Goal: Check status: Check status

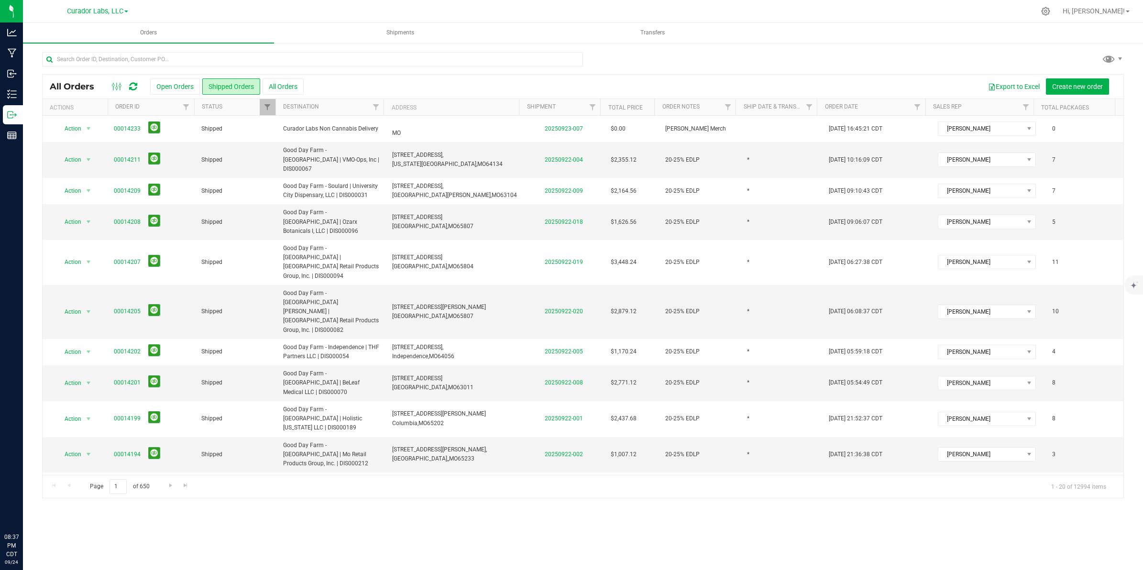
click at [647, 32] on span "Transfers" at bounding box center [653, 33] width 50 height 8
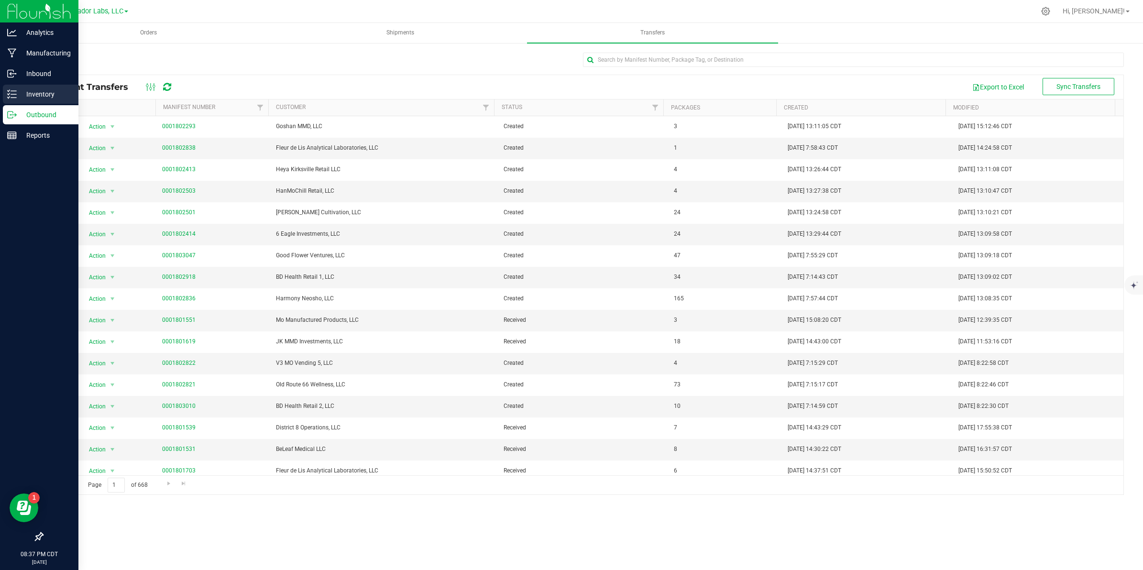
click at [17, 91] on p "Inventory" at bounding box center [45, 94] width 57 height 11
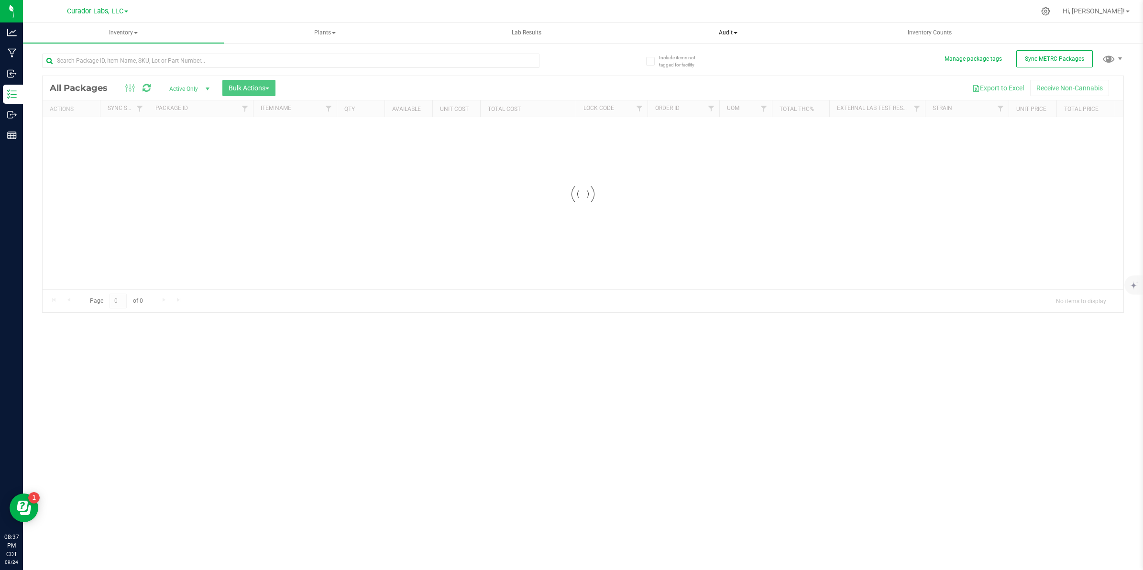
click at [733, 29] on span "Audit" at bounding box center [729, 32] width 200 height 19
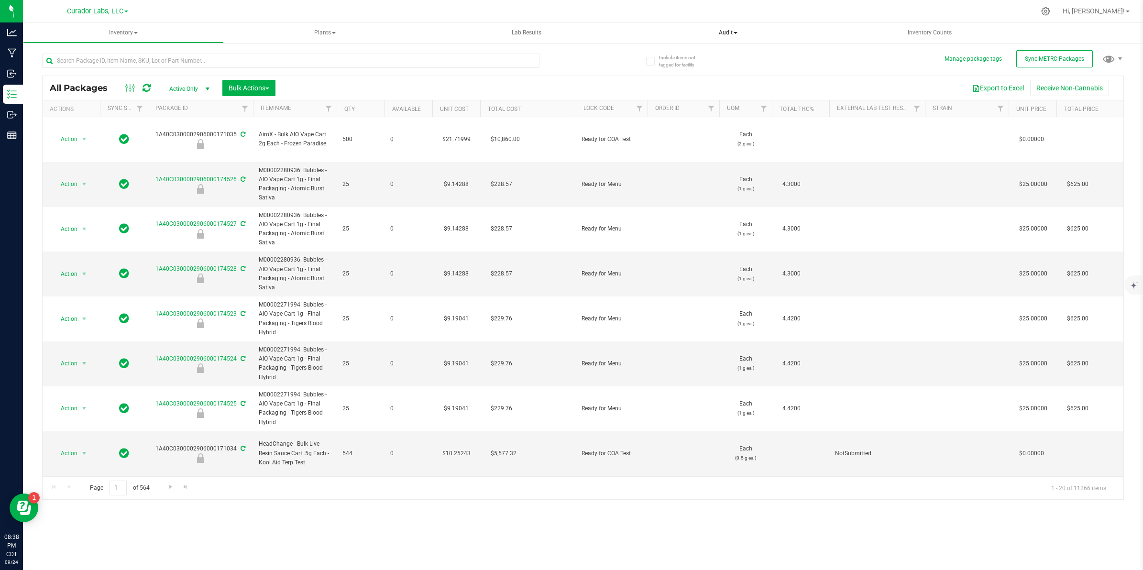
click at [723, 30] on span "Audit" at bounding box center [728, 33] width 201 height 20
click at [685, 71] on span "Package history" at bounding box center [679, 69] width 76 height 8
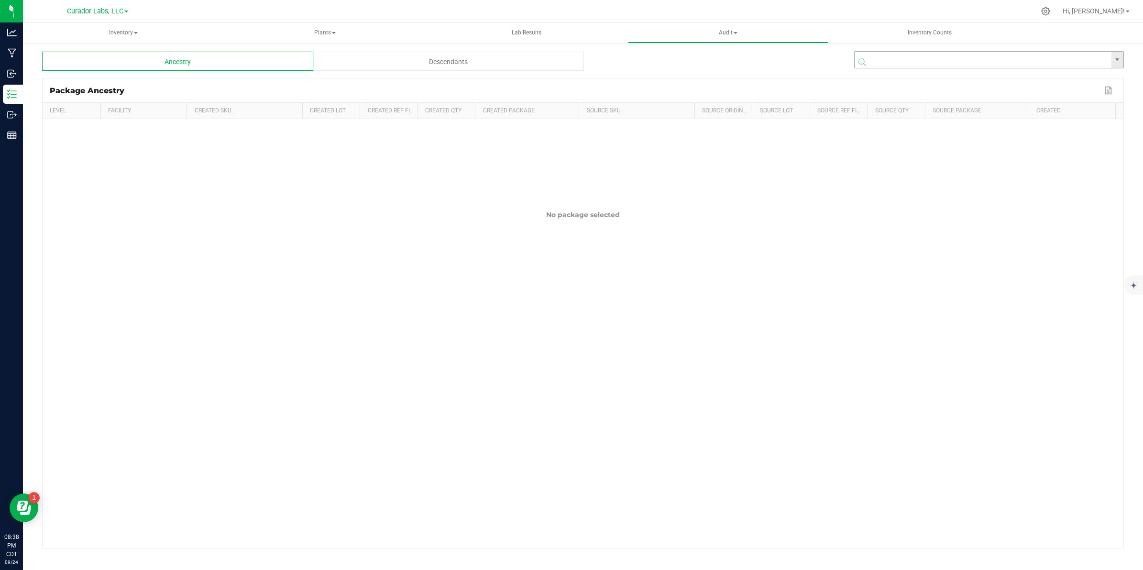
click at [903, 54] on input "NO DATA FOUND" at bounding box center [983, 60] width 257 height 17
paste input "1A40C0300002906000097193"
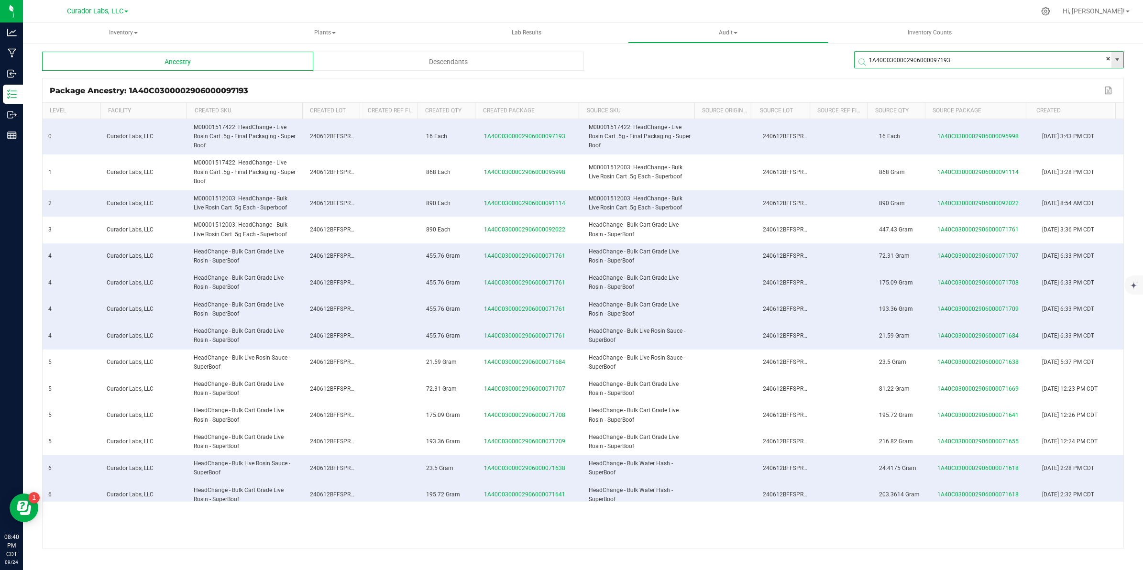
click at [888, 54] on input "1A40C0300002906000097193" at bounding box center [983, 60] width 257 height 17
paste input "102214"
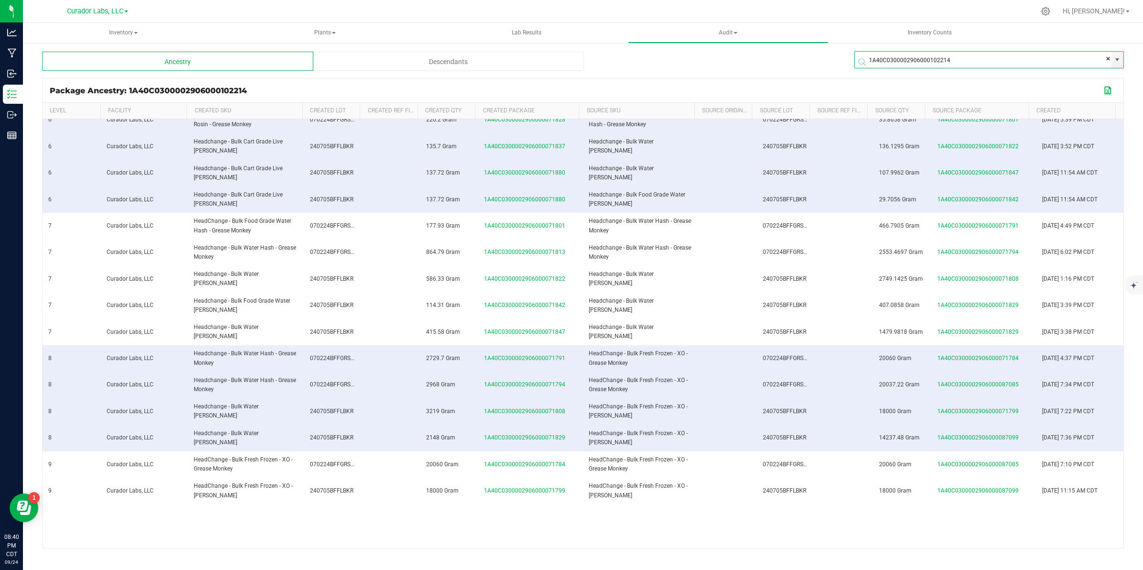
scroll to position [321, 0]
type input "1A40C0300002906000102214"
click at [1107, 89] on button "Export to Excel" at bounding box center [1108, 90] width 15 height 12
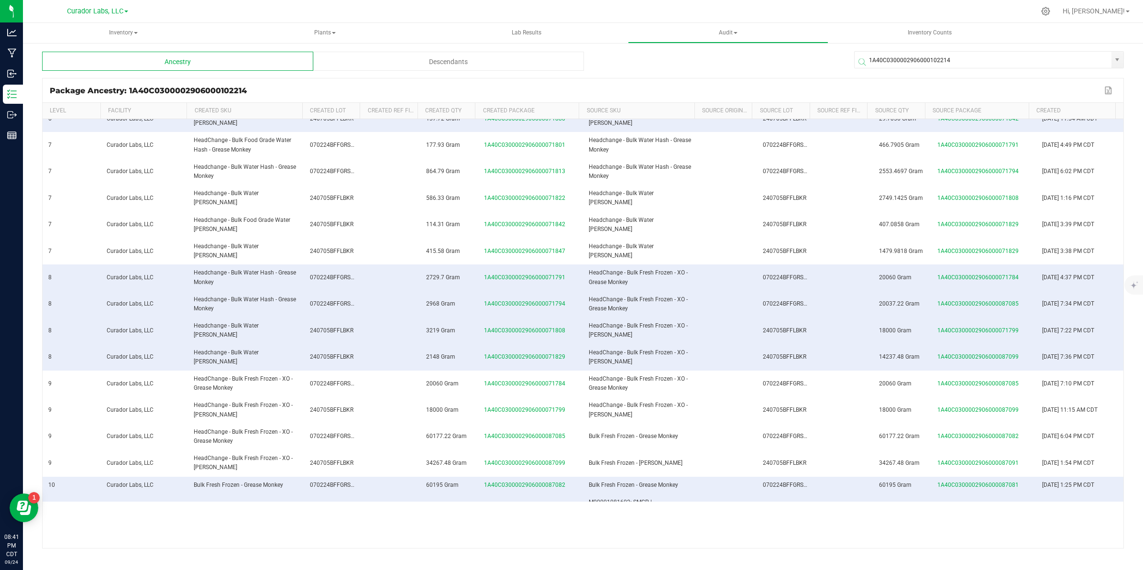
scroll to position [468, 0]
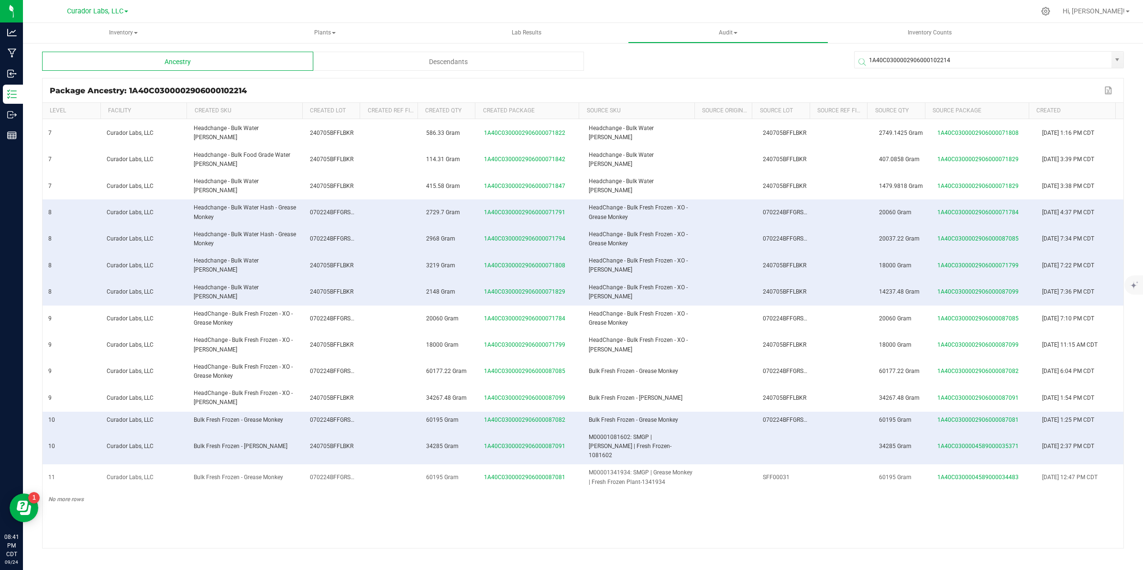
drag, startPoint x: 47, startPoint y: 134, endPoint x: 1106, endPoint y: 473, distance: 1111.5
click at [1106, 473] on tbody "0 Curador Labs, LLC M00001166642: HeadChange - Live Rosin Vape 0.5g - Final Pac…" at bounding box center [583, 79] width 1081 height 857
copy tbody "0 Curador Labs, LLC M00001166642: HeadChange - Live Rosin Vape 0.5g - Final Pac…"
click at [119, 30] on span "Inventory" at bounding box center [123, 33] width 201 height 20
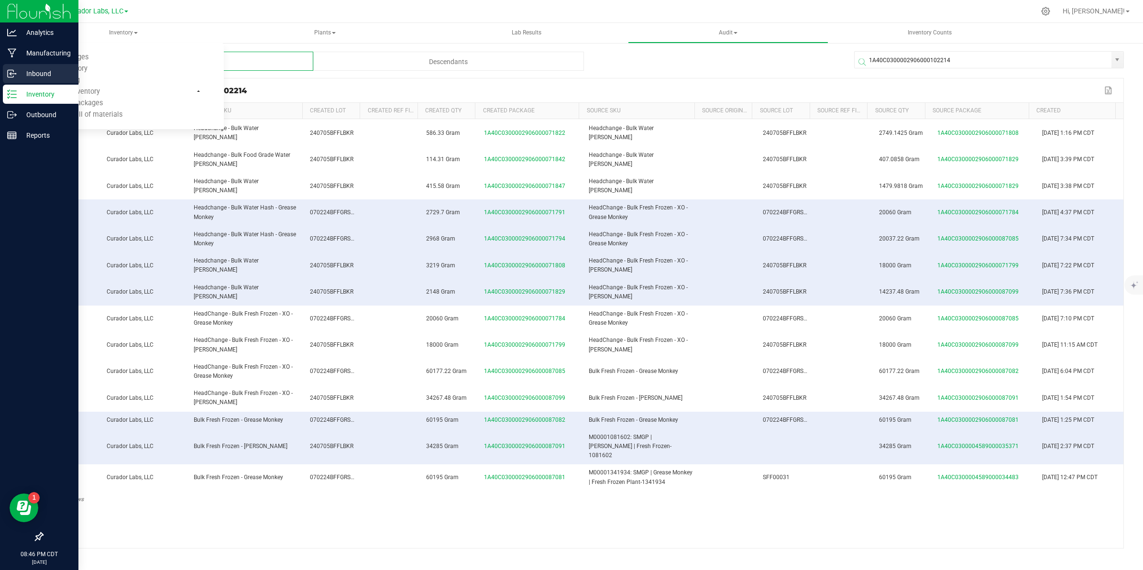
click at [30, 73] on p "Inbound" at bounding box center [45, 73] width 57 height 11
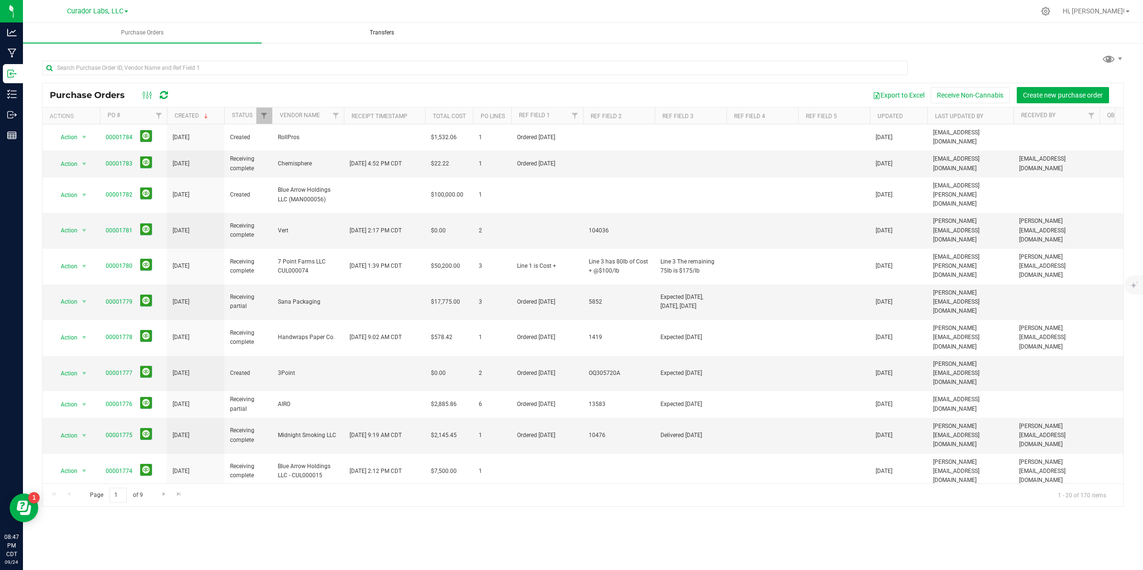
click at [382, 36] on span "Transfers" at bounding box center [382, 33] width 50 height 8
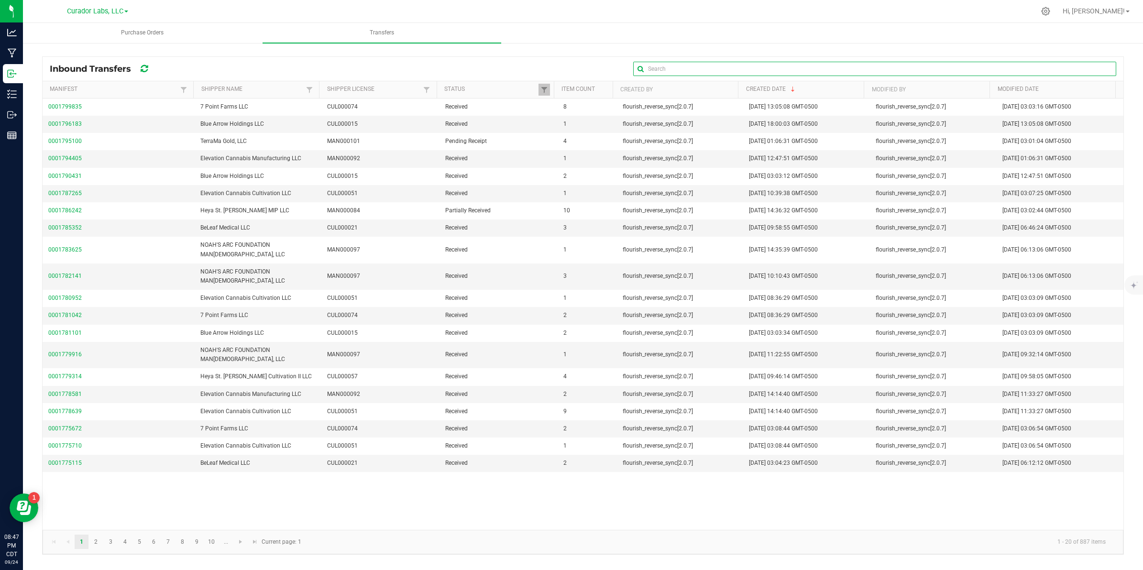
click at [1100, 69] on input "text" at bounding box center [874, 69] width 483 height 14
paste input "1A40C0300004589000034483"
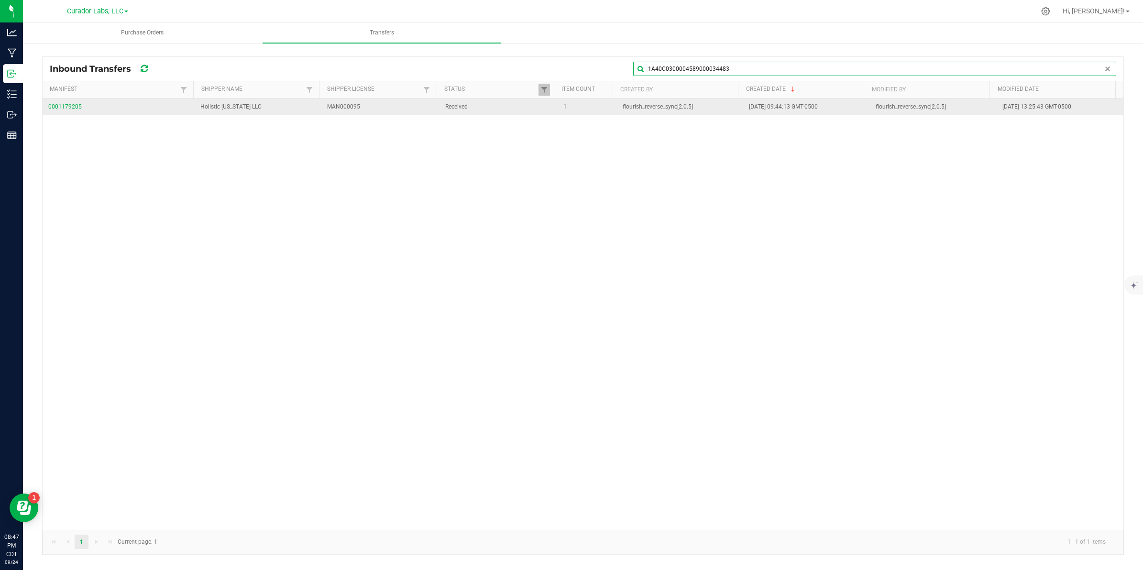
type input "1A40C0300004589000034483"
click at [67, 108] on span "0001179205" at bounding box center [118, 106] width 141 height 9
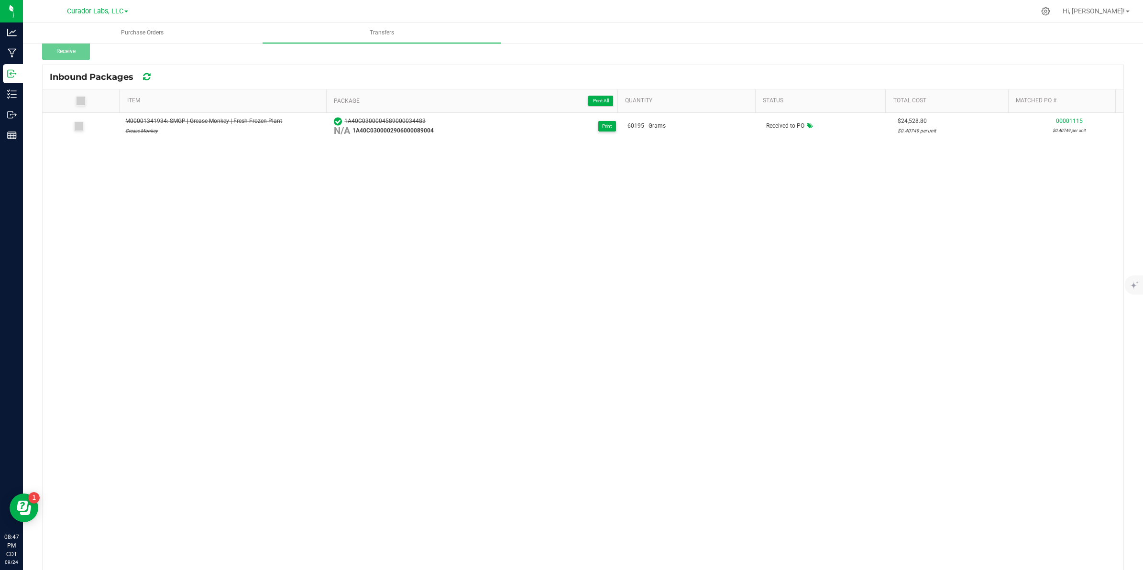
scroll to position [119, 0]
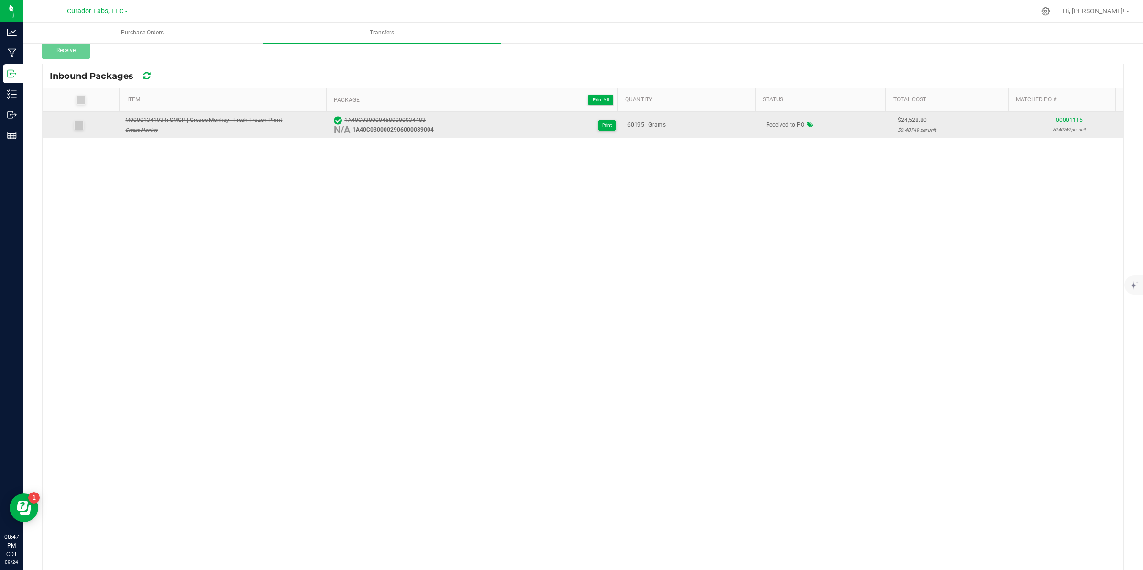
drag, startPoint x: 431, startPoint y: 130, endPoint x: 348, endPoint y: 133, distance: 83.3
click at [348, 133] on div "1A40C0300004589000034483 N/A 1A40C0300002906000089004 Print" at bounding box center [475, 125] width 282 height 19
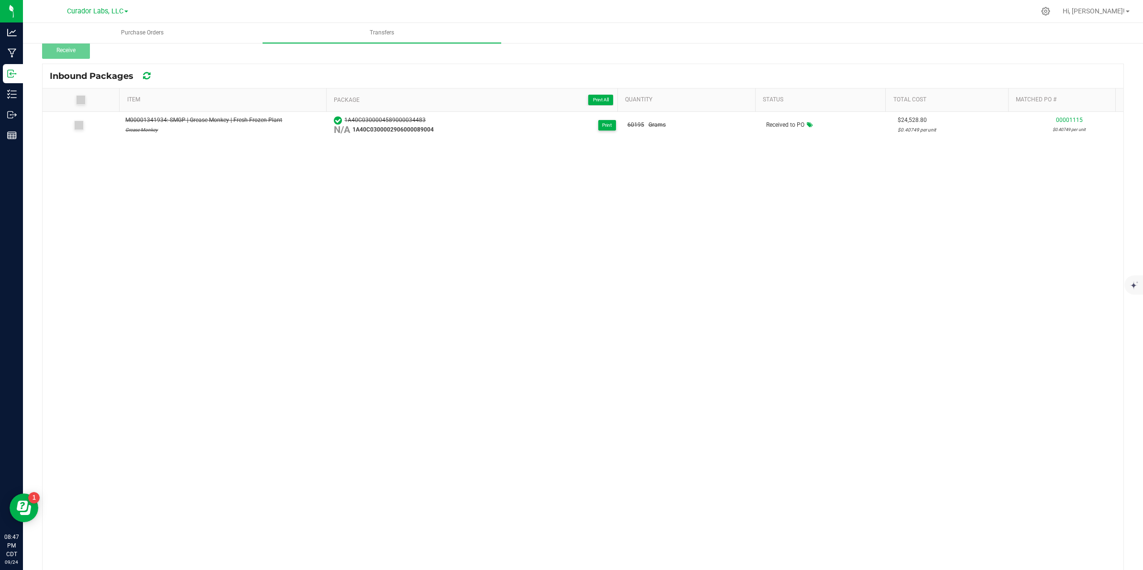
copy span "1A40C0300002906000089004"
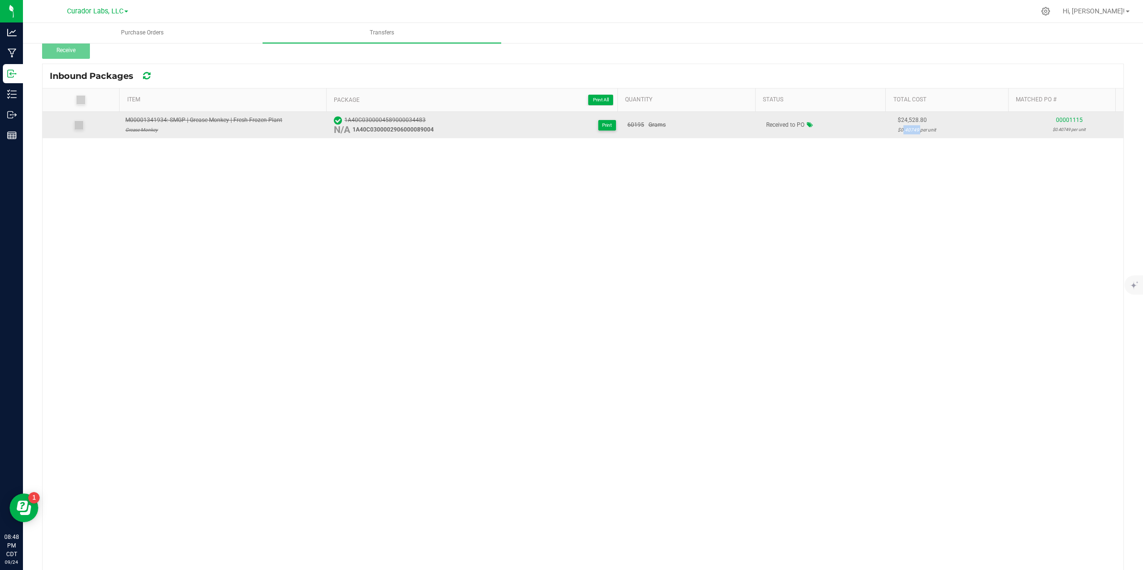
drag, startPoint x: 903, startPoint y: 131, endPoint x: 886, endPoint y: 130, distance: 17.2
click at [898, 130] on div "$0.40749 per unit" at bounding box center [954, 129] width 112 height 9
copy div "0.40749"
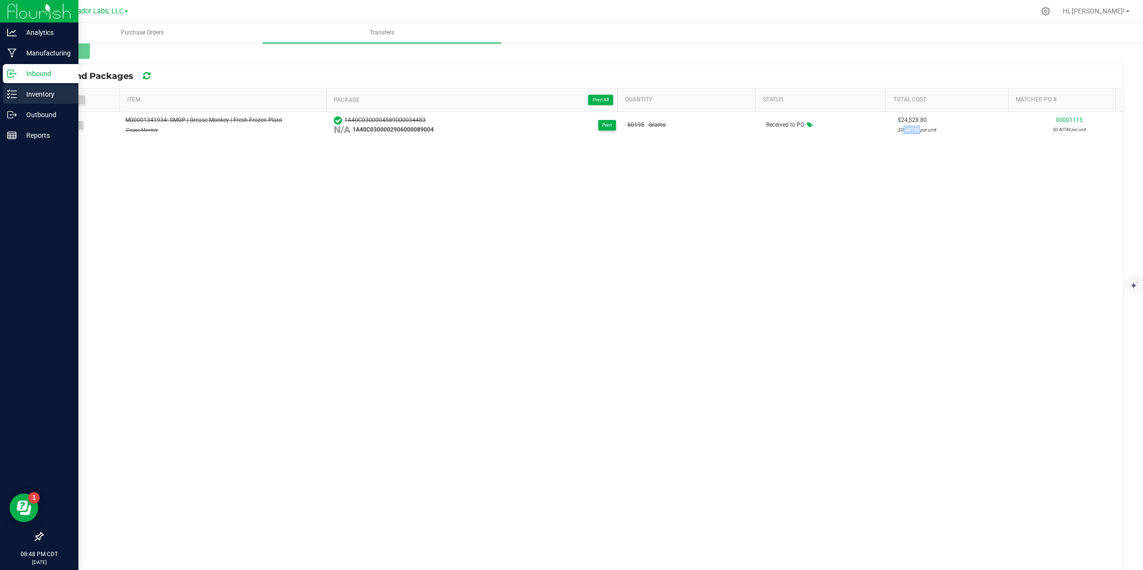
click at [7, 97] on icon at bounding box center [12, 94] width 10 height 10
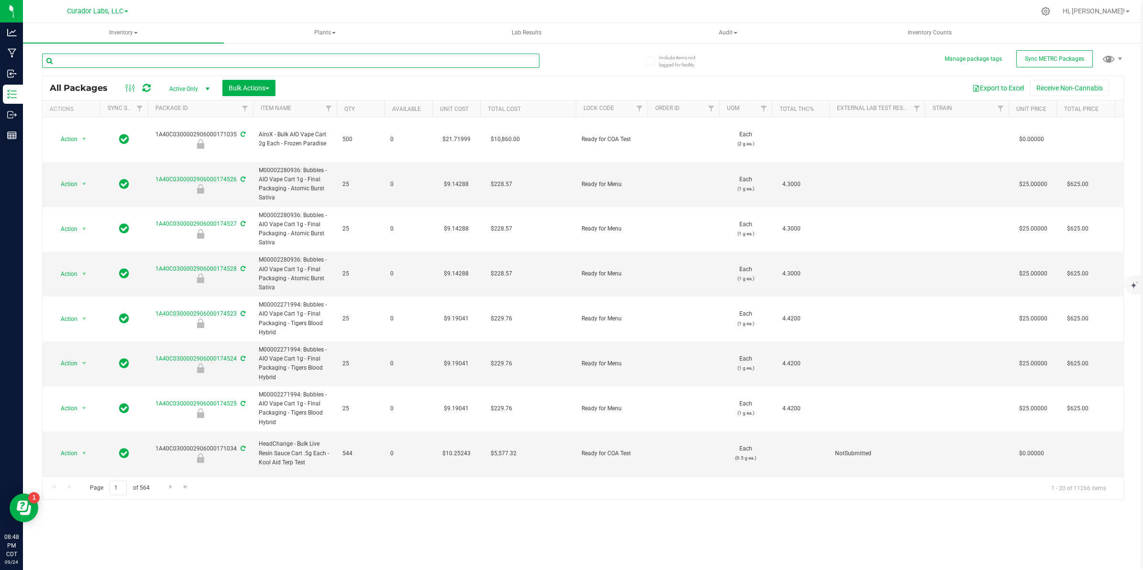
click at [150, 60] on input "text" at bounding box center [291, 61] width 498 height 14
paste input "1A40C0300002906000089004"
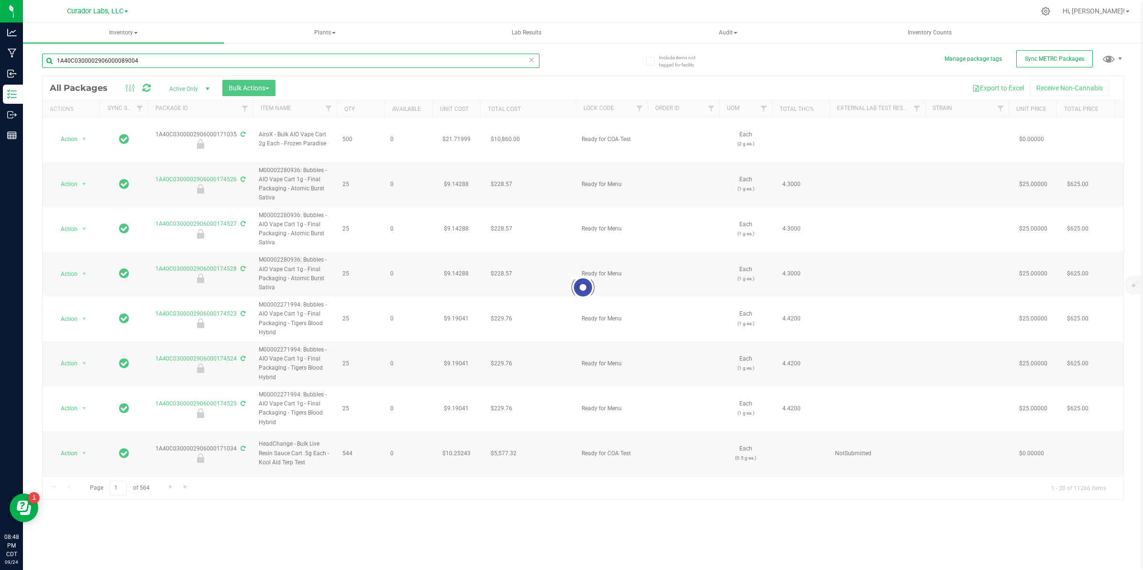
type input "1A40C0300002906000089004"
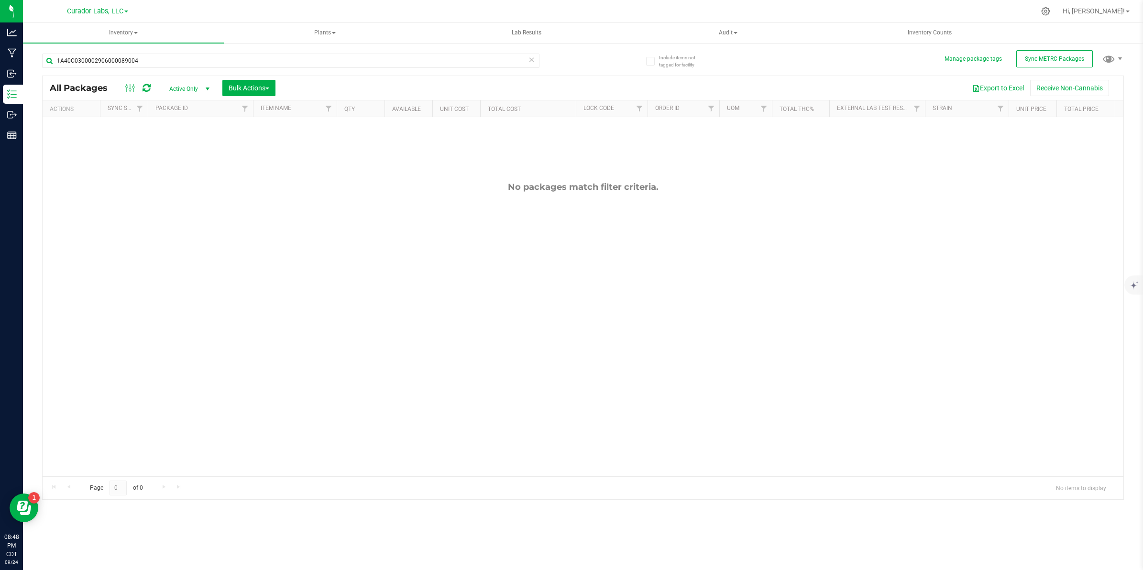
click at [177, 86] on span "Active Only" at bounding box center [187, 88] width 53 height 13
click at [173, 143] on li "All" at bounding box center [188, 148] width 52 height 14
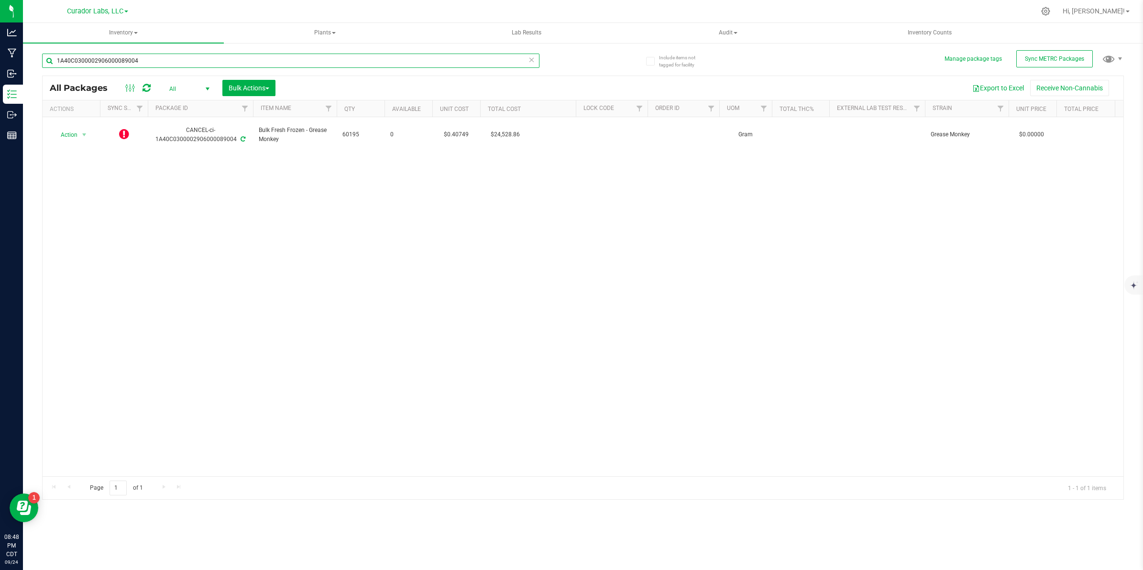
click at [161, 61] on input "1A40C0300002906000089004" at bounding box center [291, 61] width 498 height 14
click at [161, 60] on input "1A40C0300002906000089004" at bounding box center [291, 61] width 498 height 14
paste input "4589000034483"
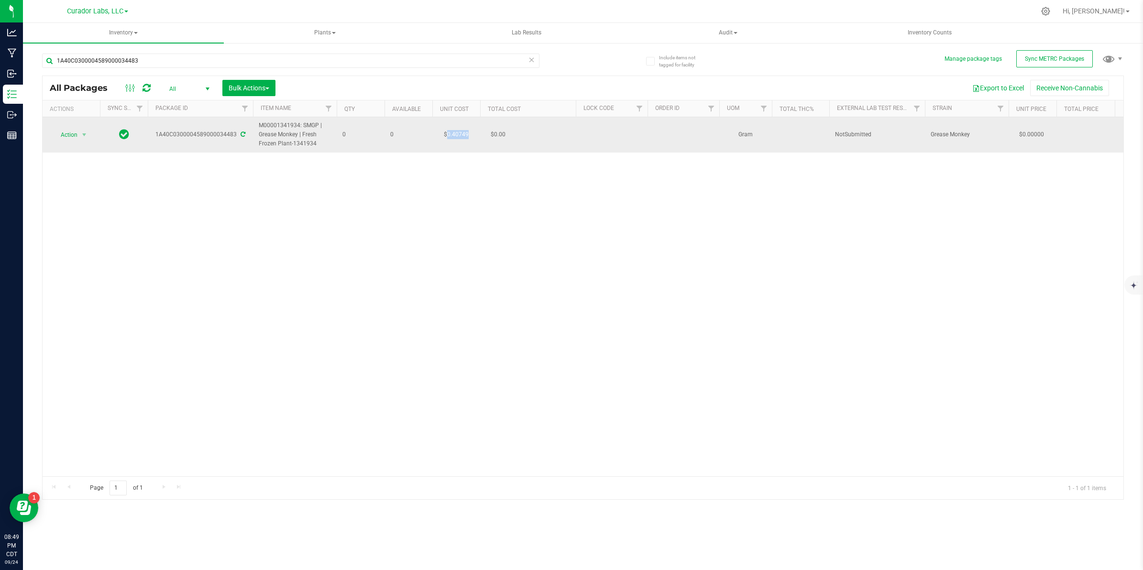
drag, startPoint x: 471, startPoint y: 135, endPoint x: 446, endPoint y: 135, distance: 24.9
click at [446, 135] on td "$0.40749" at bounding box center [456, 134] width 48 height 35
click at [462, 133] on input "0.40749" at bounding box center [454, 134] width 44 height 13
click at [462, 134] on input "0.40749" at bounding box center [454, 134] width 44 height 13
click at [162, 61] on input "1A40C0300004589000034483" at bounding box center [291, 61] width 498 height 14
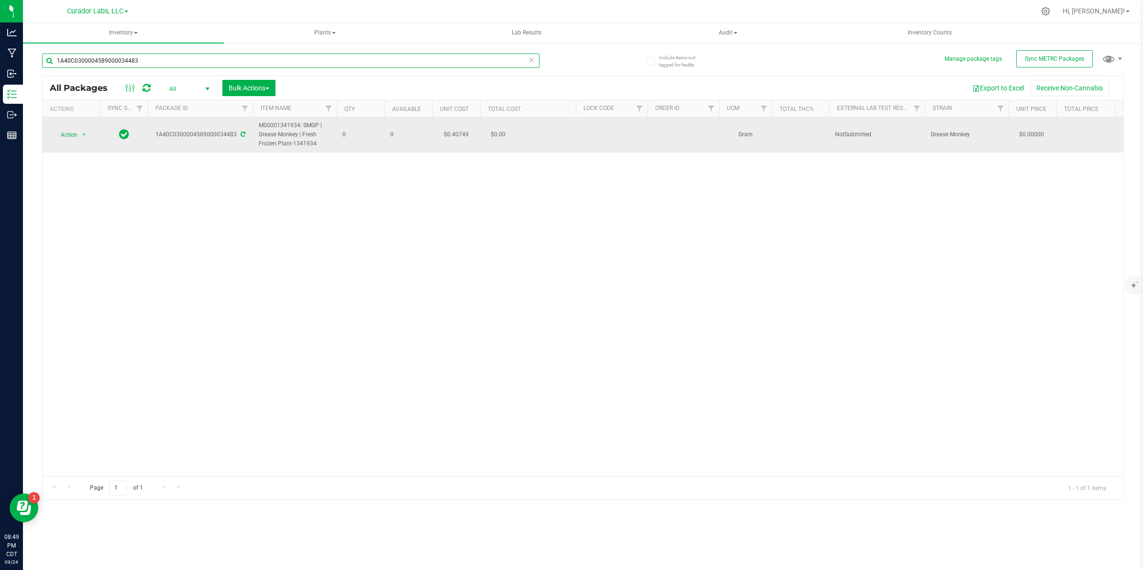
click at [162, 61] on input "1A40C0300004589000034483" at bounding box center [291, 61] width 498 height 14
paste input "5371"
click at [463, 136] on td "$0.40470" at bounding box center [456, 134] width 48 height 35
click at [464, 139] on input "0.4047" at bounding box center [454, 134] width 44 height 13
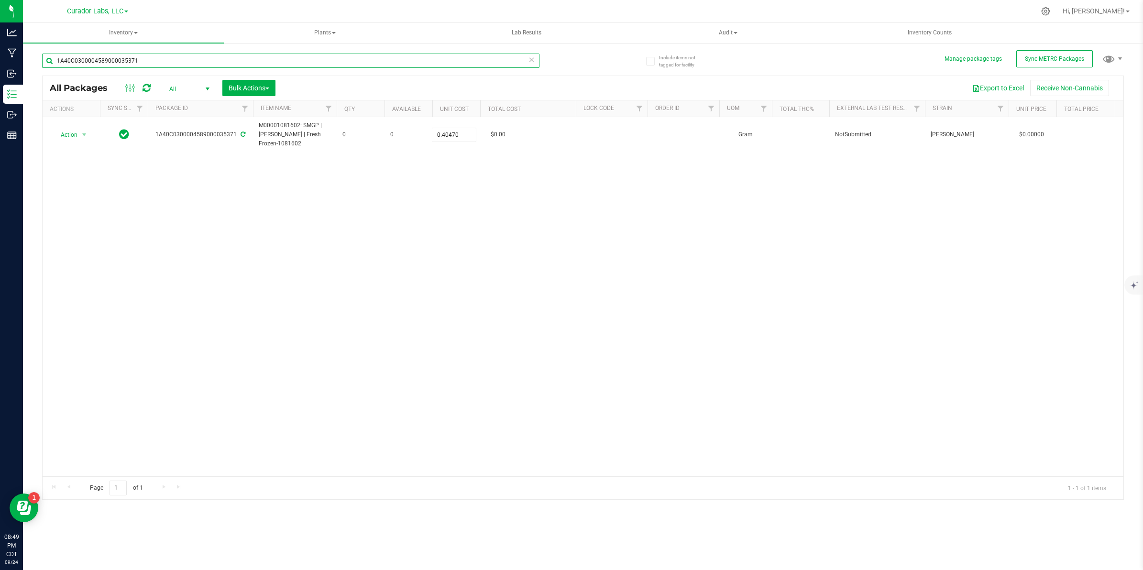
click at [152, 60] on input "1A40C0300004589000035371" at bounding box center [291, 61] width 498 height 14
paste input "290600008708"
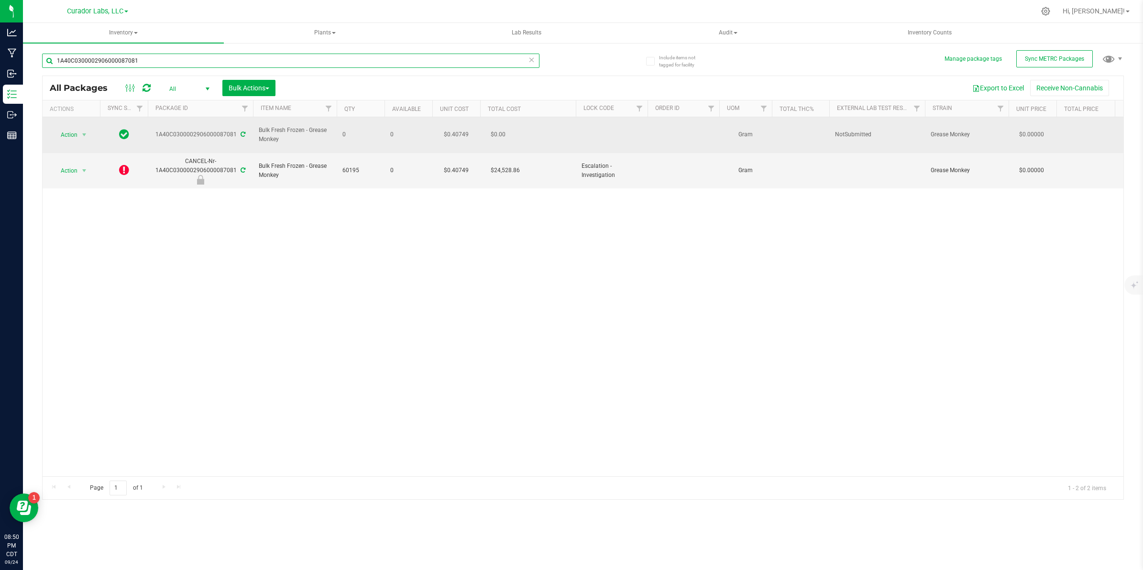
type input "1A40C0300002906000087081"
click at [468, 130] on td "$0.40749" at bounding box center [456, 135] width 48 height 36
click at [468, 130] on input "0.40749" at bounding box center [454, 134] width 44 height 13
